Goal: Share content

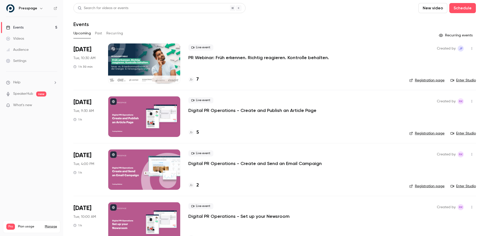
click at [148, 61] on div at bounding box center [144, 64] width 72 height 41
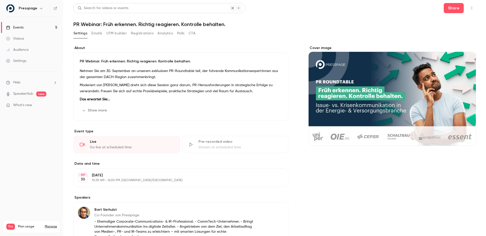
click at [143, 33] on button "Registrations" at bounding box center [142, 33] width 23 height 8
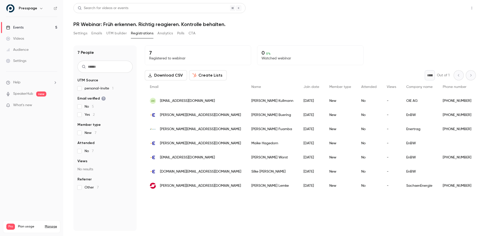
click at [455, 5] on button "Share" at bounding box center [454, 8] width 20 height 10
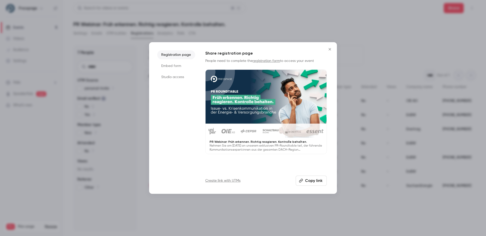
click at [305, 179] on button "Copy link" at bounding box center [311, 181] width 31 height 10
click at [312, 188] on div "Registration page Embed form Studio access Share registration page People need …" at bounding box center [243, 118] width 188 height 152
click at [312, 179] on button "Copy link" at bounding box center [311, 181] width 31 height 10
click at [310, 181] on button "Copy link" at bounding box center [311, 181] width 31 height 10
click at [327, 48] on icon "Close" at bounding box center [330, 49] width 6 height 4
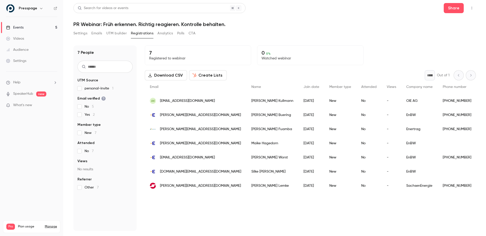
click at [333, 50] on p "0 0 %" at bounding box center [311, 53] width 98 height 6
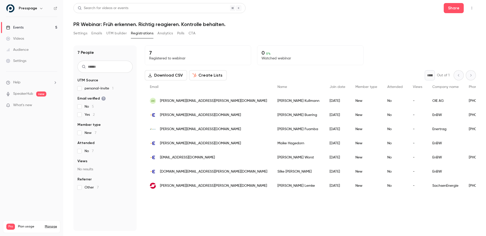
click at [318, 31] on div "Settings Emails UTM builder Registrations Analytics Polls CTA" at bounding box center [274, 34] width 403 height 10
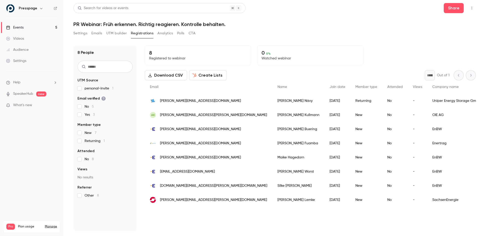
click at [302, 220] on div "8 Registered to webinar 0 0 % Watched webinar Download CSV Create Lists * Out o…" at bounding box center [310, 139] width 331 height 186
click at [209, 223] on div "8 Registered to webinar 0 0 % Watched webinar Download CSV Create Lists * Out o…" at bounding box center [310, 139] width 331 height 186
click at [343, 39] on div "Settings Emails UTM builder Registrations Analytics Polls CTA" at bounding box center [274, 34] width 403 height 10
